Goal: Task Accomplishment & Management: Complete application form

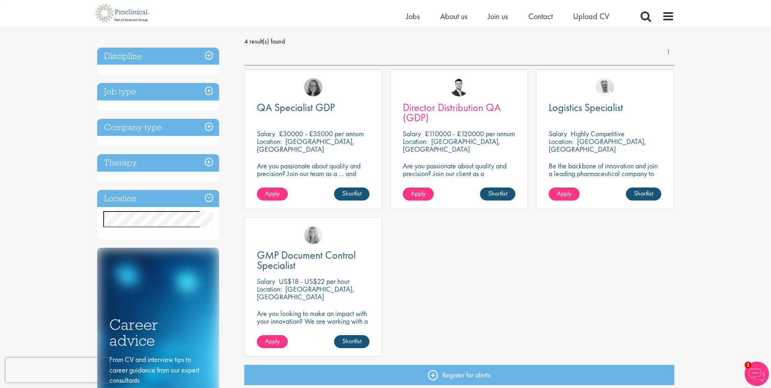
scroll to position [122, 0]
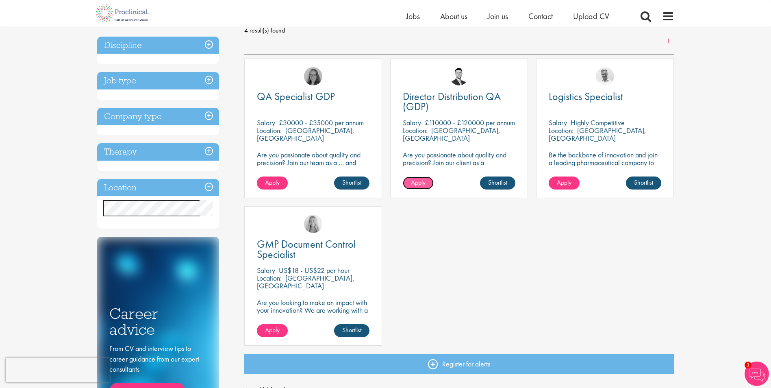
click at [410, 185] on link "Apply" at bounding box center [418, 182] width 31 height 13
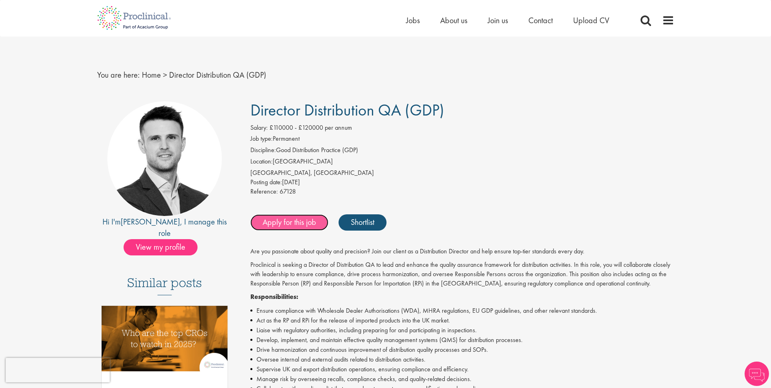
click at [304, 216] on link "Apply for this job" at bounding box center [289, 222] width 78 height 16
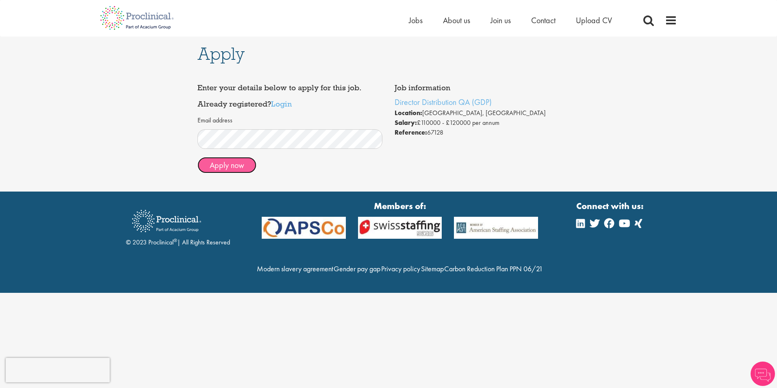
click at [227, 165] on button "Apply now" at bounding box center [227, 165] width 59 height 16
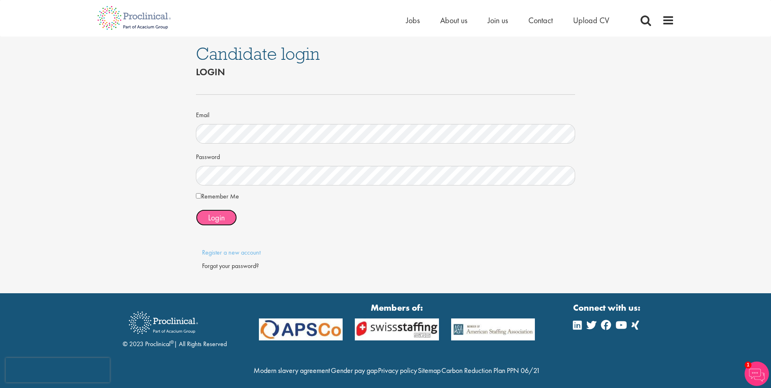
click at [220, 219] on span "Login" at bounding box center [216, 217] width 17 height 11
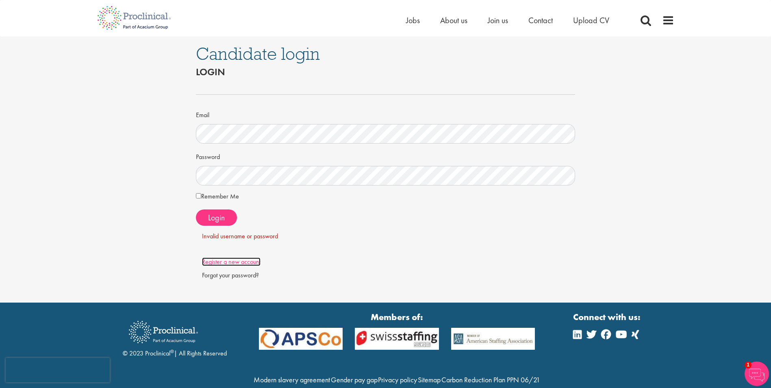
click at [234, 262] on link "Register a new account" at bounding box center [231, 261] width 59 height 9
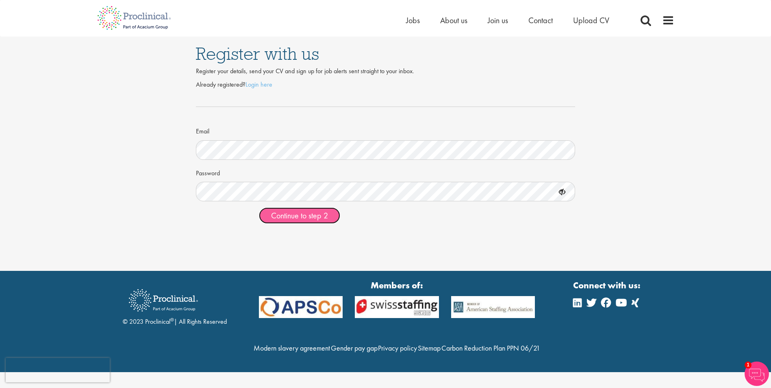
click at [296, 213] on span "Continue to step 2" at bounding box center [299, 215] width 57 height 11
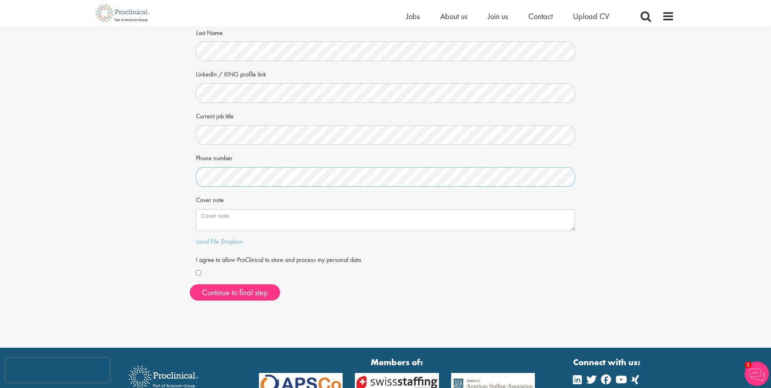
scroll to position [122, 0]
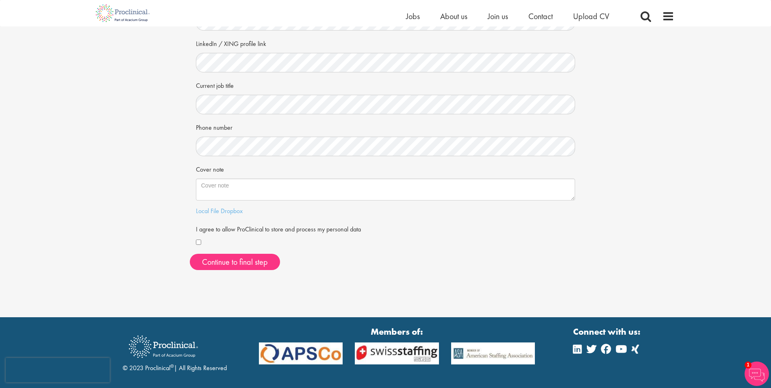
click at [199, 246] on div at bounding box center [386, 243] width 380 height 10
click at [238, 259] on button "Continue to final step" at bounding box center [235, 262] width 90 height 16
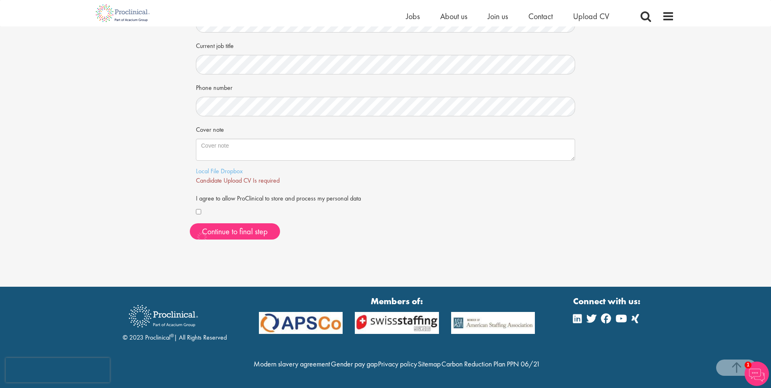
scroll to position [179, 0]
click at [200, 167] on link "Local File" at bounding box center [207, 171] width 23 height 9
click at [244, 226] on span "Continue to final step" at bounding box center [235, 231] width 66 height 11
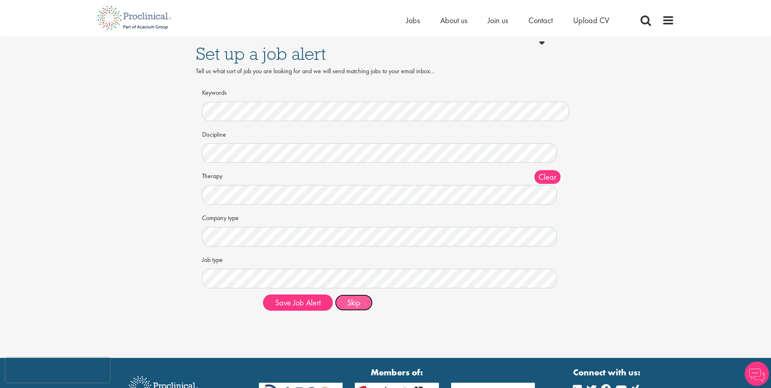
click at [361, 305] on button "Skip" at bounding box center [354, 302] width 38 height 16
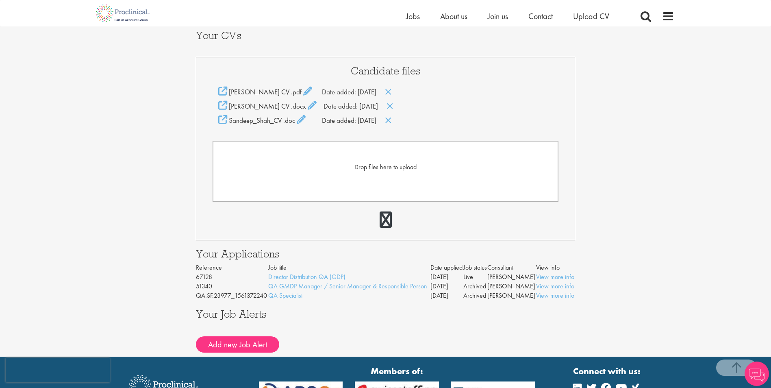
scroll to position [203, 0]
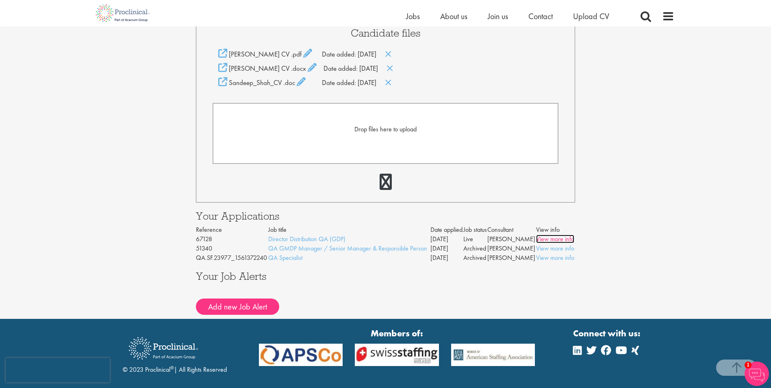
click at [555, 239] on link "View more info" at bounding box center [555, 239] width 38 height 9
